Goal: Navigation & Orientation: Find specific page/section

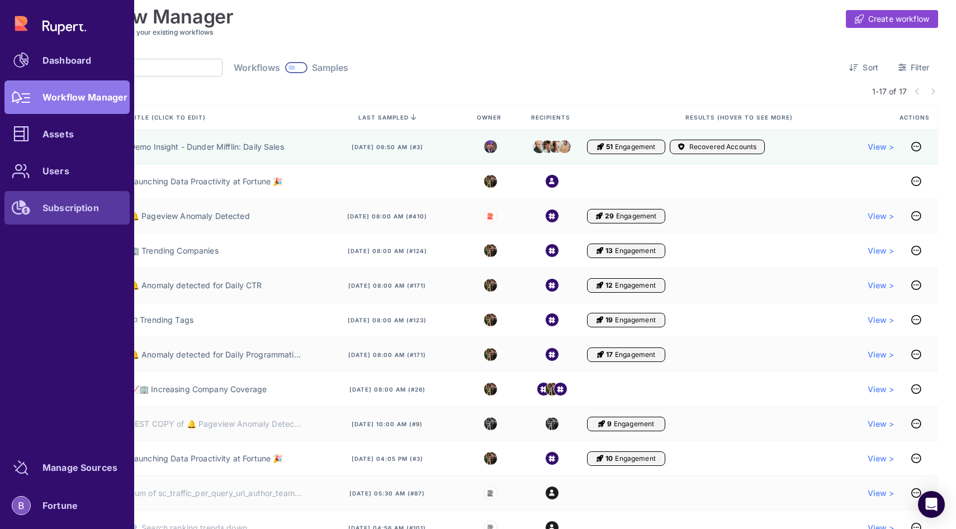
click at [25, 201] on icon at bounding box center [21, 208] width 18 height 15
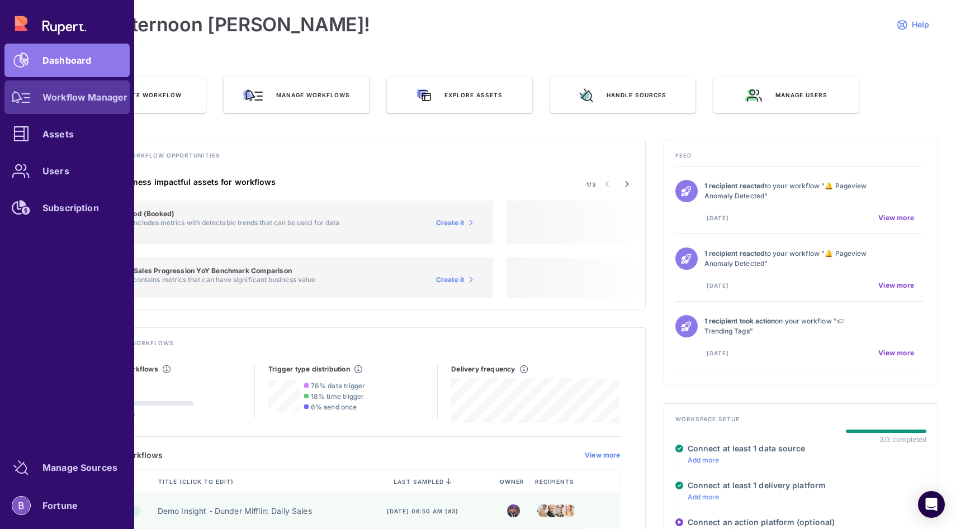
click at [61, 86] on link "Workflow Manager" at bounding box center [66, 97] width 125 height 34
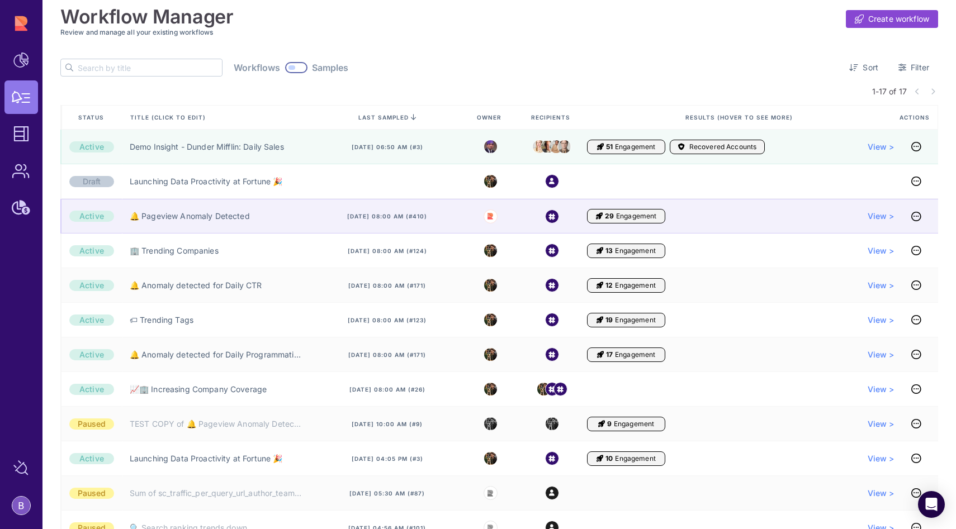
scroll to position [16, 0]
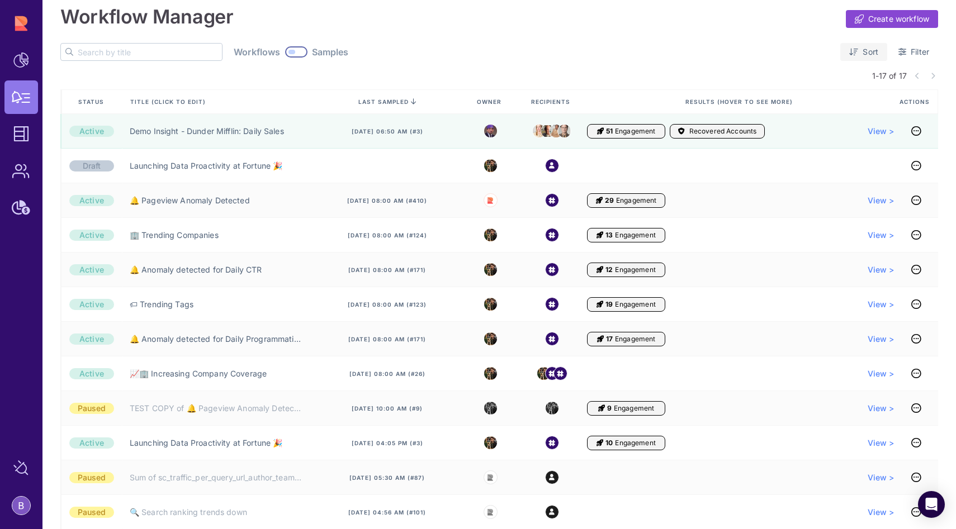
click at [841, 53] on link "Sort" at bounding box center [863, 52] width 47 height 18
click at [752, 52] on span "Sent time" at bounding box center [745, 54] width 35 height 11
click at [744, 55] on span "Sent time" at bounding box center [745, 54] width 35 height 11
click at [686, 46] on div "Workflows Samples Sort Filter" at bounding box center [498, 52] width 877 height 18
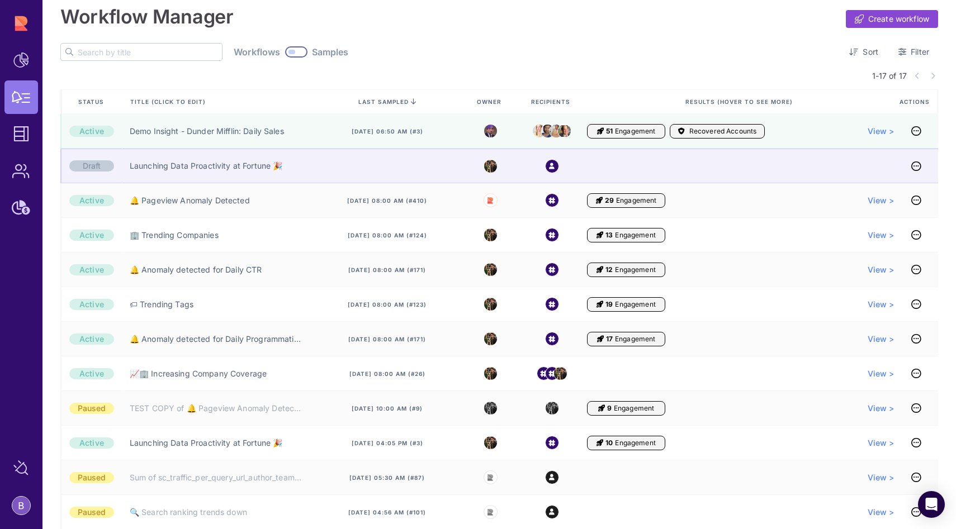
scroll to position [0, 0]
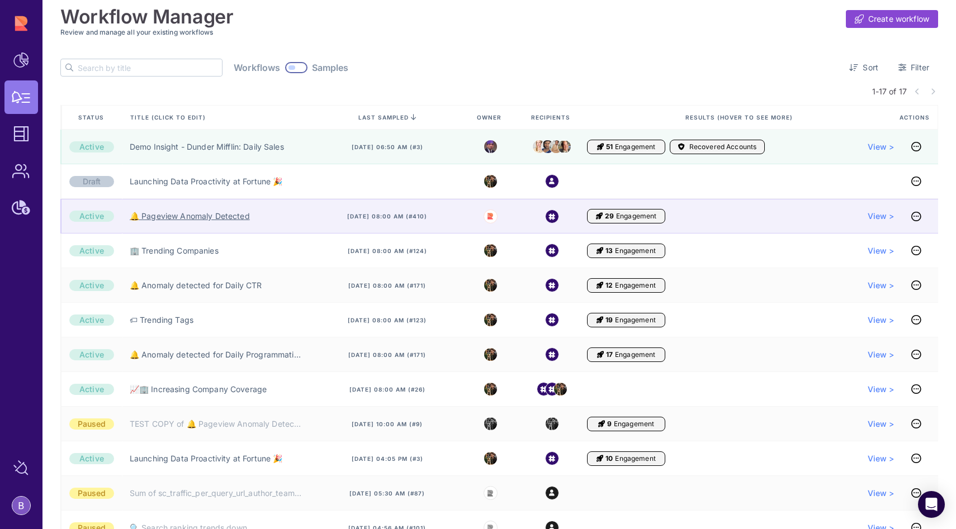
click at [205, 217] on link "🔔 Pageview Anomaly Detected" at bounding box center [190, 216] width 120 height 11
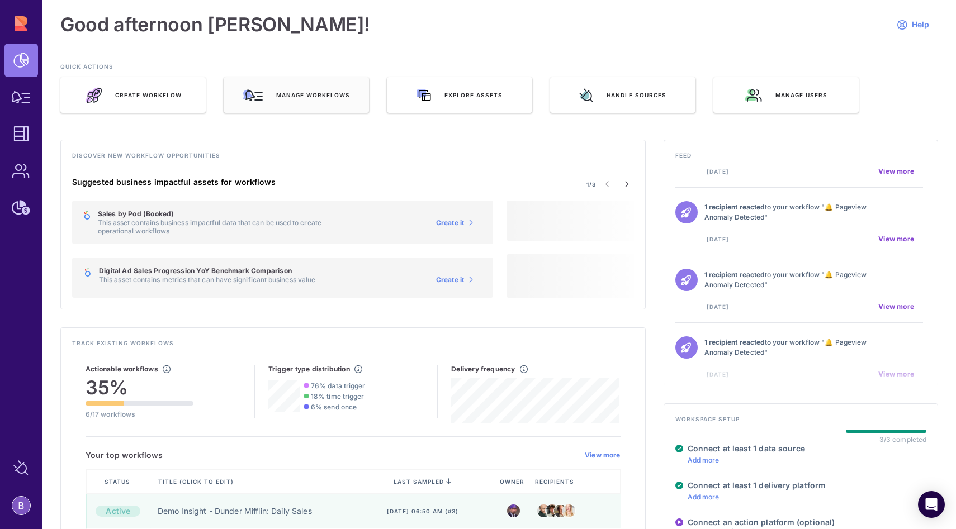
click at [281, 84] on div "Manage workflows" at bounding box center [296, 95] width 145 height 36
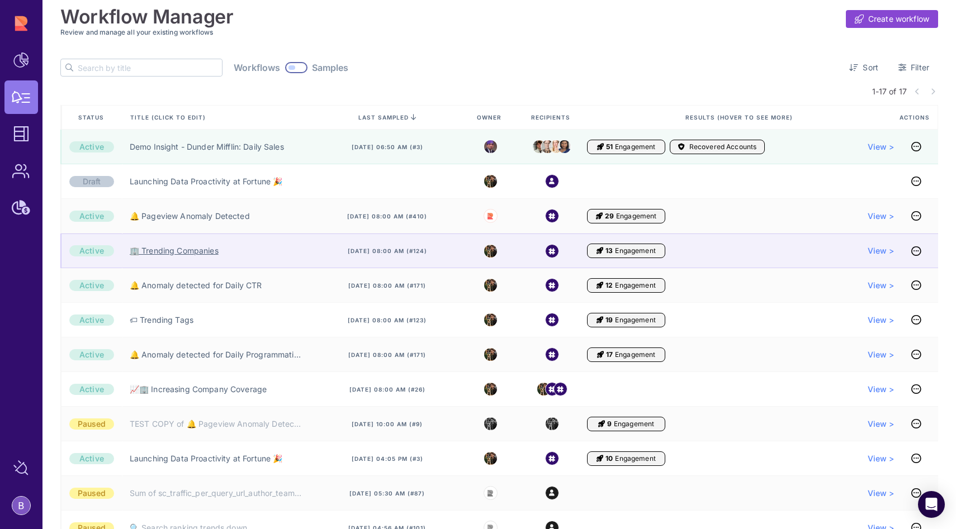
click at [188, 248] on link "🏢 Trending Companies" at bounding box center [174, 250] width 89 height 11
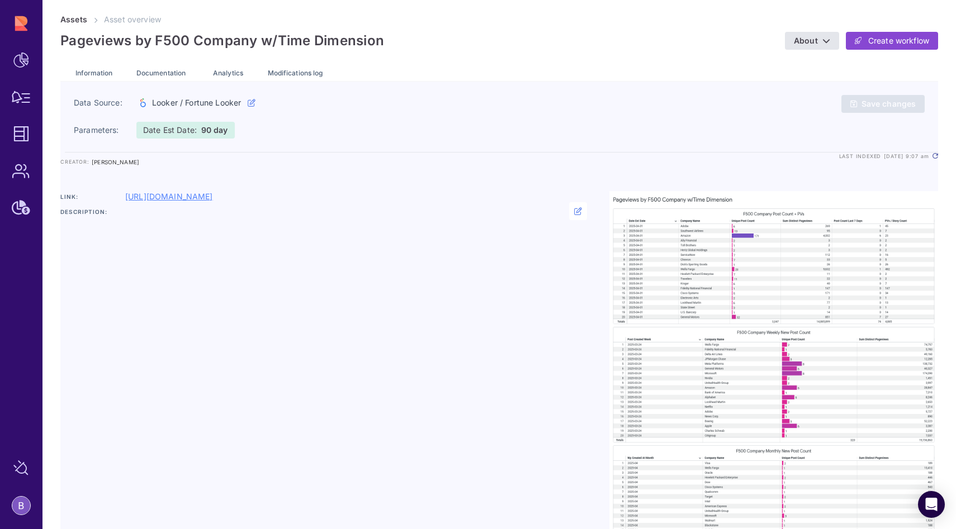
click at [213, 198] on link "https://fortune.cloud.looker.com/dashboards-next/216" at bounding box center [169, 196] width 88 height 11
click at [235, 73] on span "Analytics" at bounding box center [228, 73] width 30 height 8
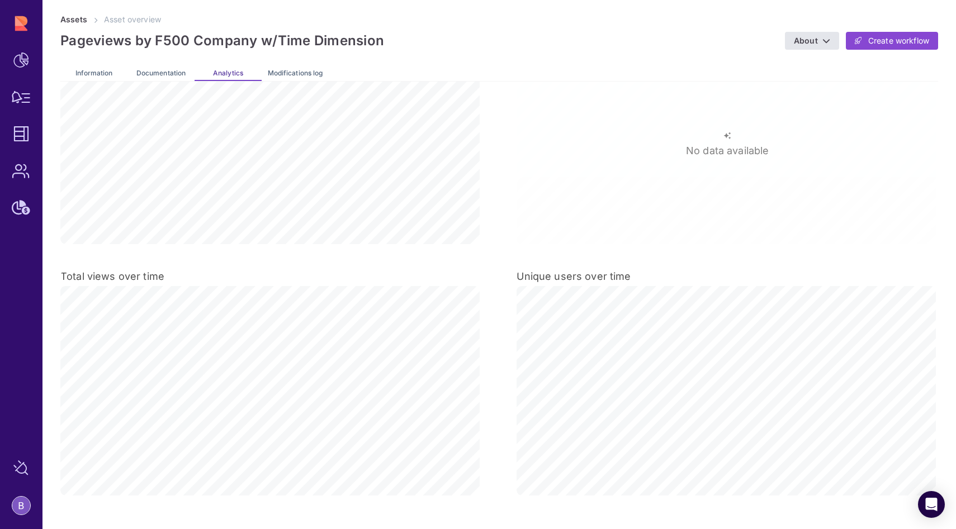
scroll to position [96, 0]
click at [78, 23] on link "Assets" at bounding box center [73, 20] width 27 height 10
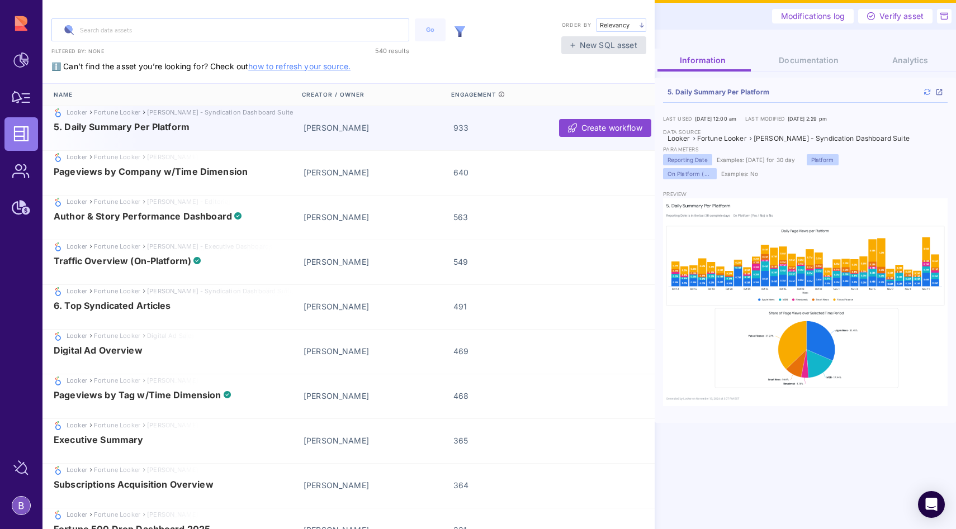
click at [883, 60] on div "Analytics" at bounding box center [911, 62] width 84 height 17
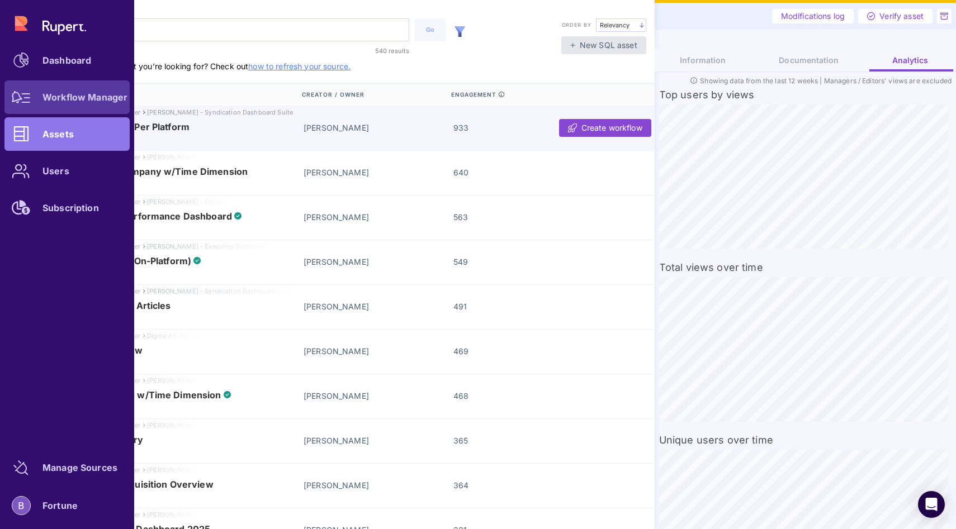
click at [25, 96] on icon at bounding box center [21, 97] width 19 height 12
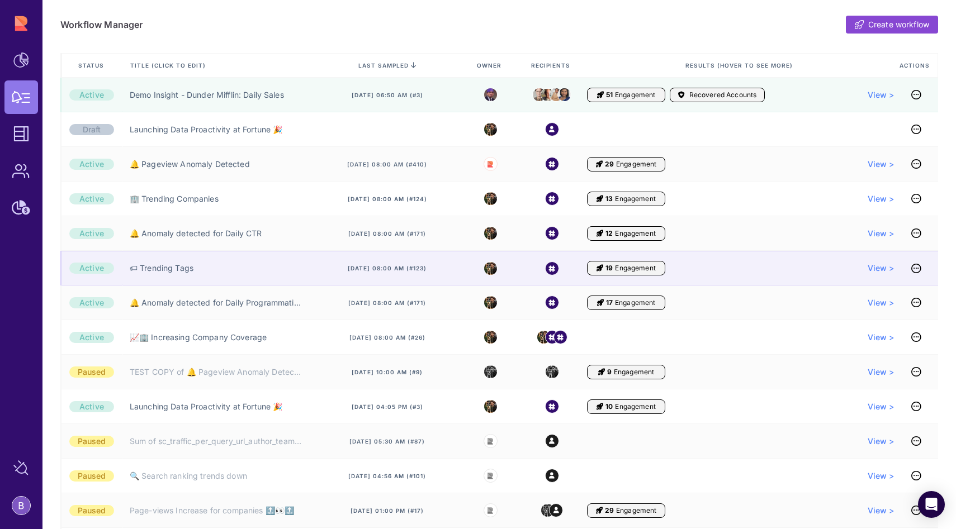
scroll to position [73, 0]
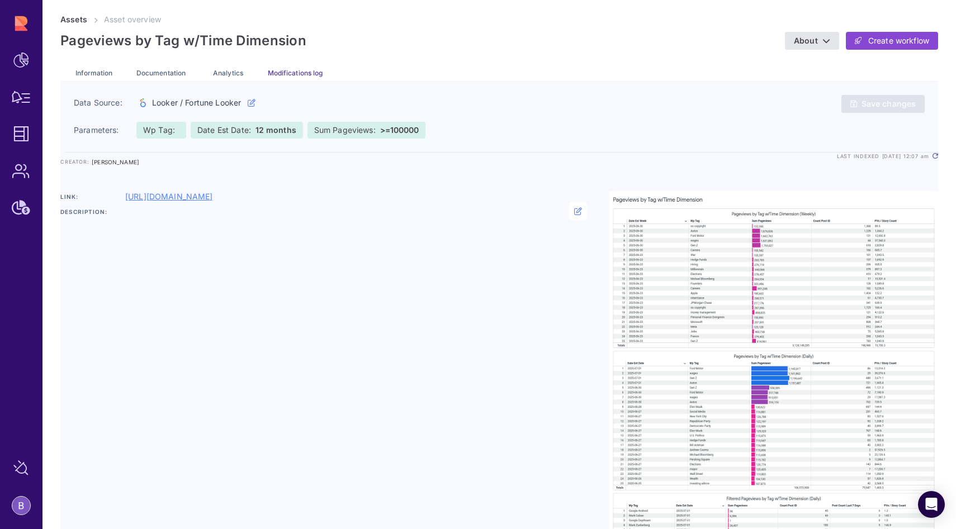
click at [281, 77] on span "Modifications log" at bounding box center [295, 73] width 55 height 8
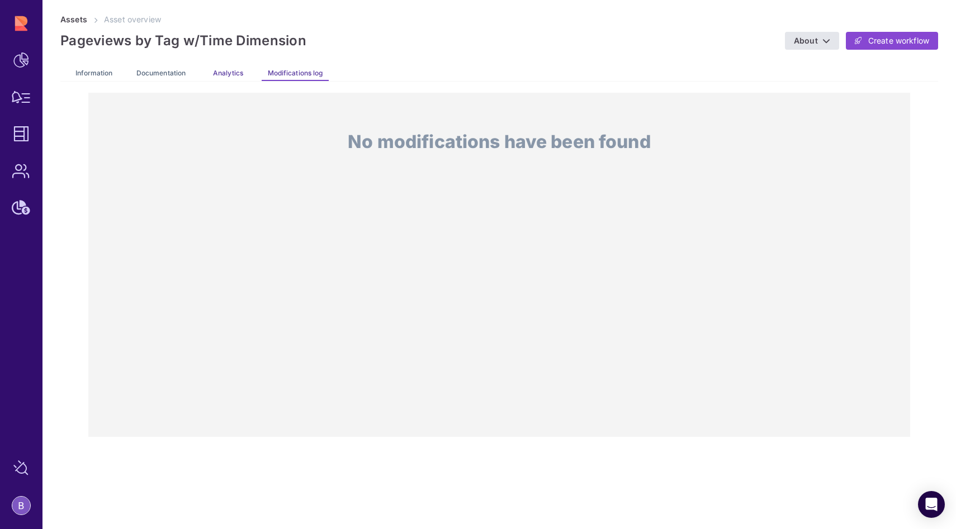
click at [240, 74] on span "Analytics" at bounding box center [228, 73] width 30 height 8
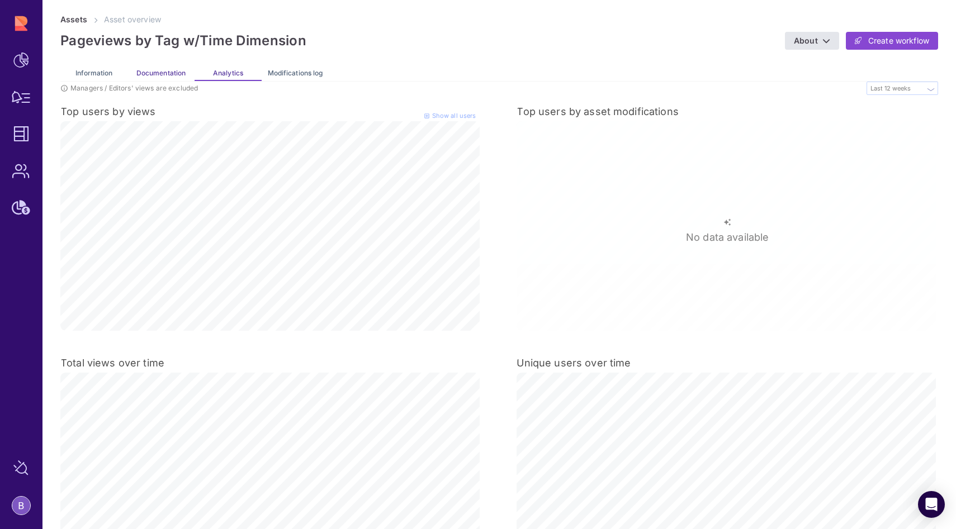
click at [178, 70] on span "Documentation" at bounding box center [160, 73] width 49 height 8
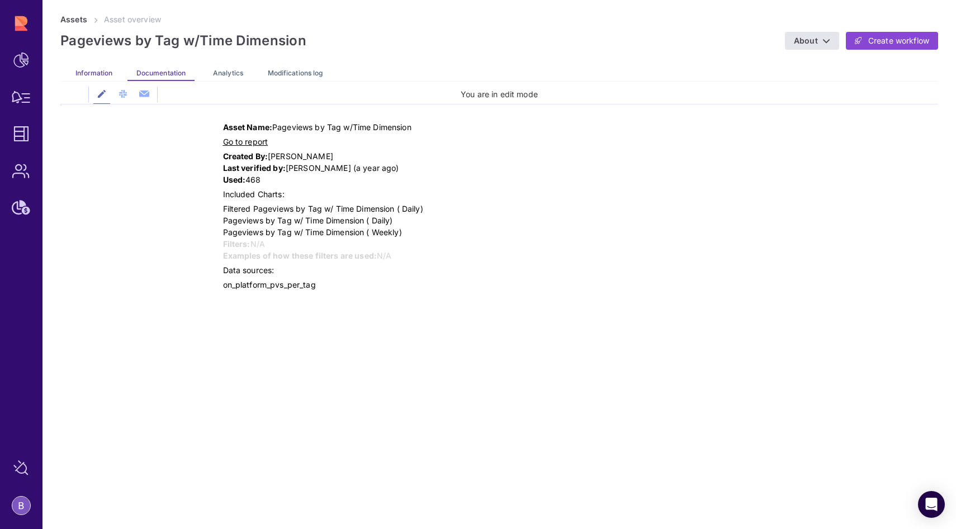
click at [86, 73] on span "Information" at bounding box center [93, 73] width 37 height 8
